Goal: Use online tool/utility: Utilize a website feature to perform a specific function

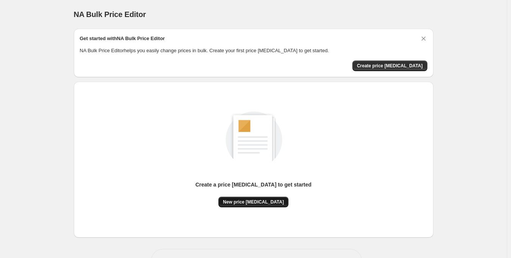
click at [260, 200] on span "New price [MEDICAL_DATA]" at bounding box center [253, 202] width 61 height 6
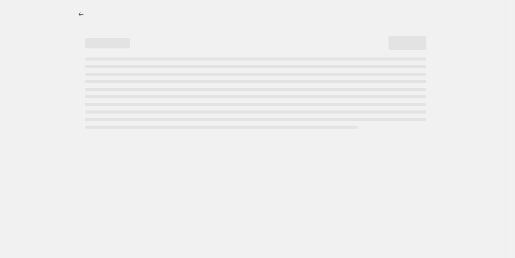
select select "percentage"
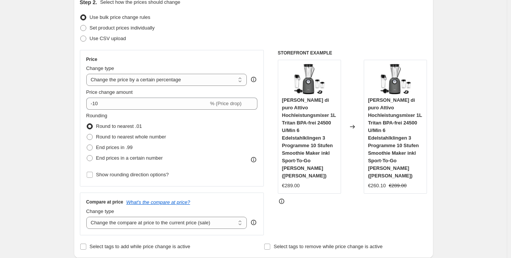
scroll to position [90, 0]
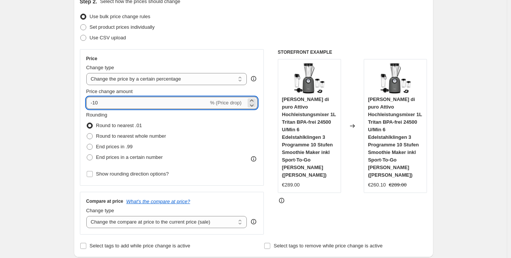
click at [107, 105] on input "-10" at bounding box center [147, 103] width 122 height 12
type input "-1"
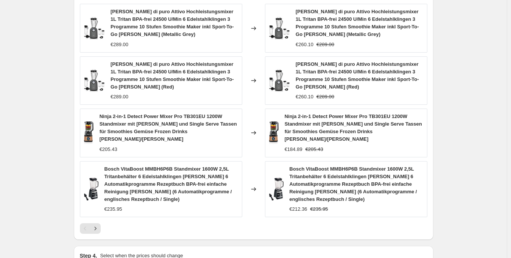
scroll to position [586, 0]
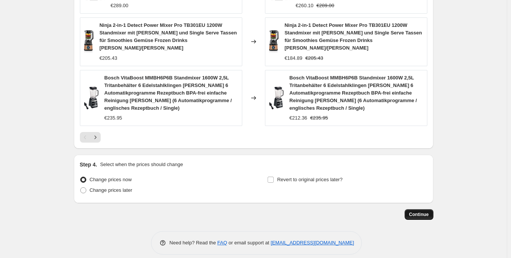
type input "-25"
click at [425, 212] on span "Continue" at bounding box center [419, 215] width 20 height 6
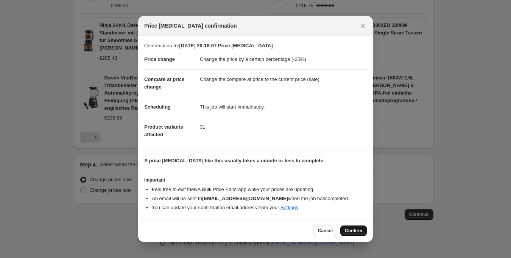
click at [356, 230] on span "Confirm" at bounding box center [353, 231] width 17 height 6
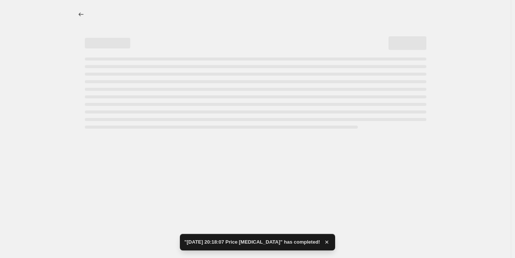
select select "percentage"
